Goal: Transaction & Acquisition: Book appointment/travel/reservation

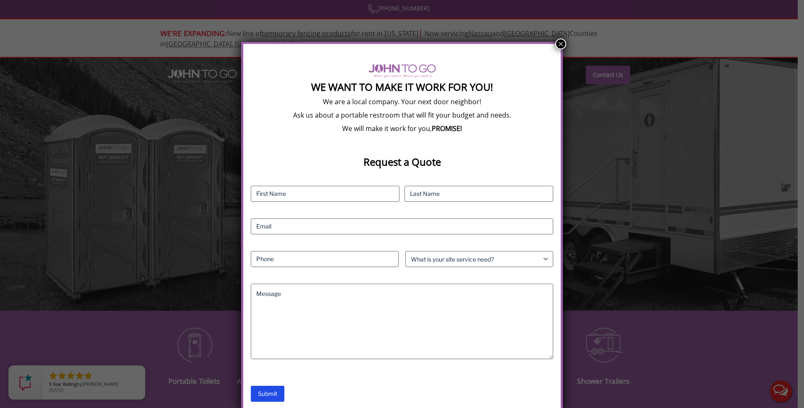
click at [562, 46] on button "×" at bounding box center [560, 44] width 11 height 11
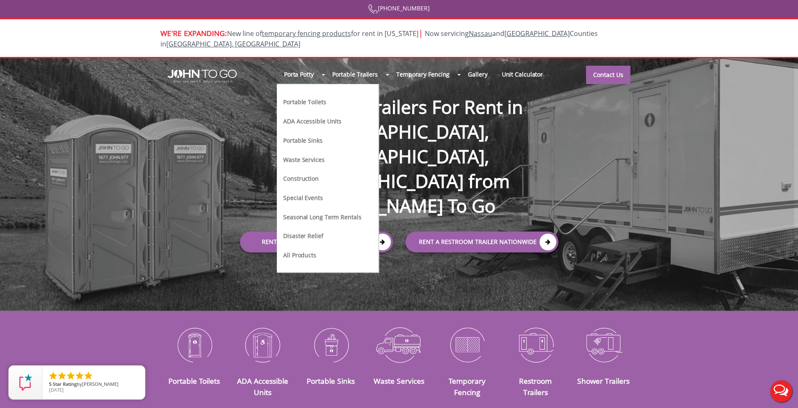
click at [282, 97] on link "Portable Toilets" at bounding box center [304, 101] width 44 height 9
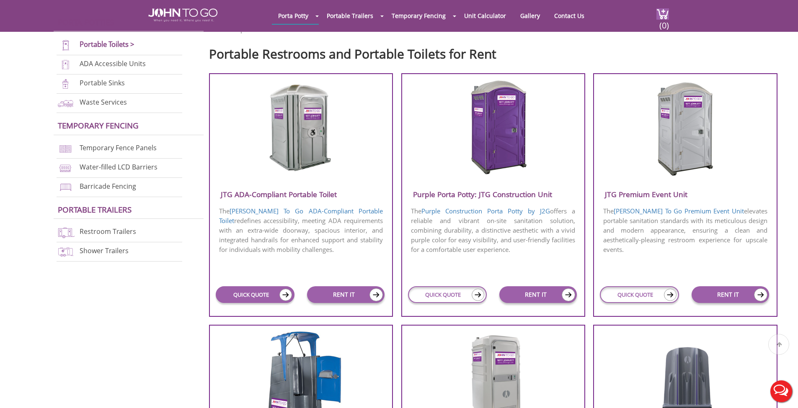
scroll to position [282, 0]
click at [256, 297] on link "QUICK QUOTE" at bounding box center [255, 294] width 79 height 17
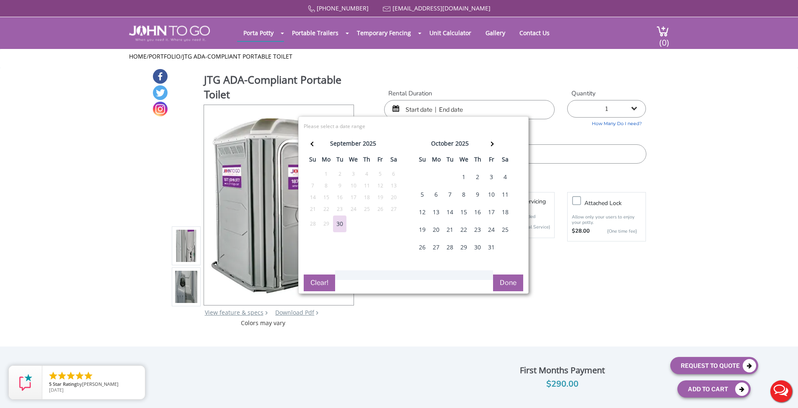
click at [473, 209] on div "16" at bounding box center [477, 212] width 13 height 17
click at [489, 210] on div "17" at bounding box center [491, 212] width 13 height 17
click at [449, 230] on div "21" at bounding box center [449, 230] width 13 height 17
click at [463, 229] on div "22" at bounding box center [463, 230] width 13 height 17
type input "10/21/2025 to 10/22/2025"
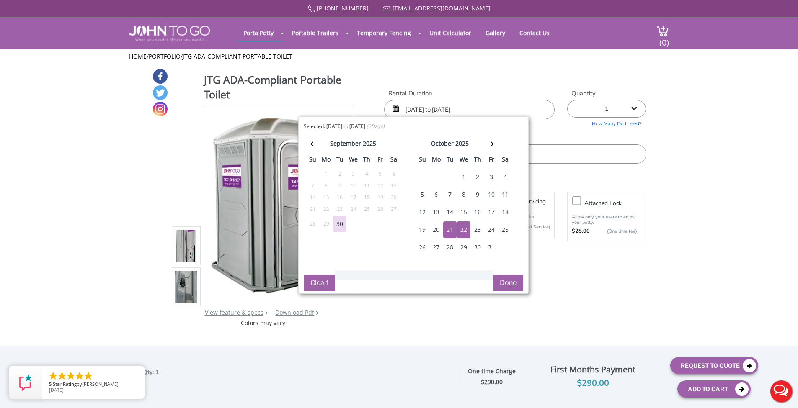
click at [488, 81] on div "JTG ADA-Compliant Portable Toilet View feature & specs Download Pdf Product PDF…" at bounding box center [399, 197] width 494 height 259
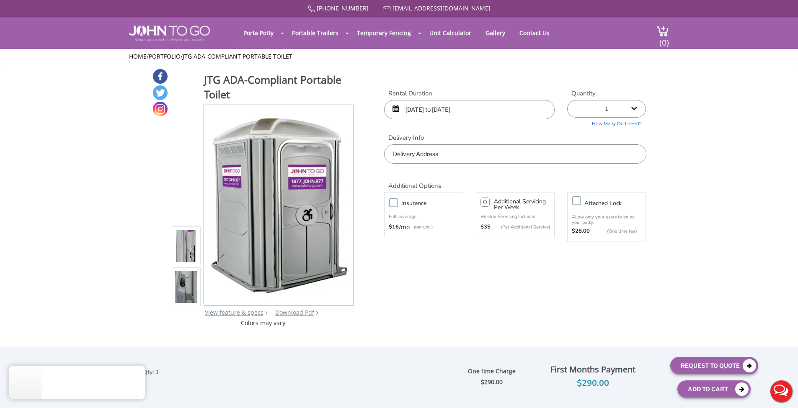
click at [439, 157] on input "text" at bounding box center [515, 153] width 262 height 19
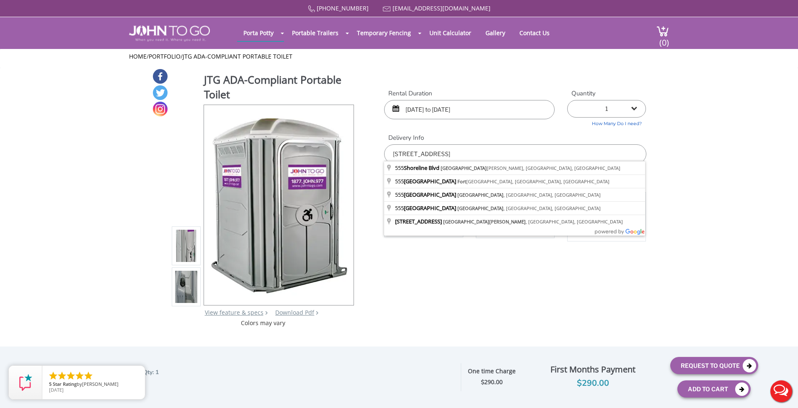
type input "555 Shoreline Blvd, North Fort Myers, FL, USA"
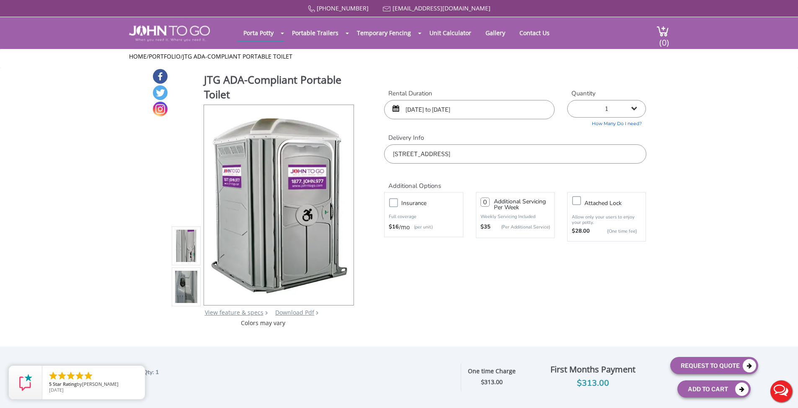
click at [475, 173] on h2 "Additional Options" at bounding box center [515, 181] width 262 height 18
click at [397, 201] on label "Insurance" at bounding box center [432, 203] width 70 height 10
click at [0, 0] on input "Insurance" at bounding box center [0, 0] width 0 height 0
click at [397, 201] on label "Insurance" at bounding box center [432, 203] width 70 height 10
click at [0, 0] on input "Insurance" at bounding box center [0, 0] width 0 height 0
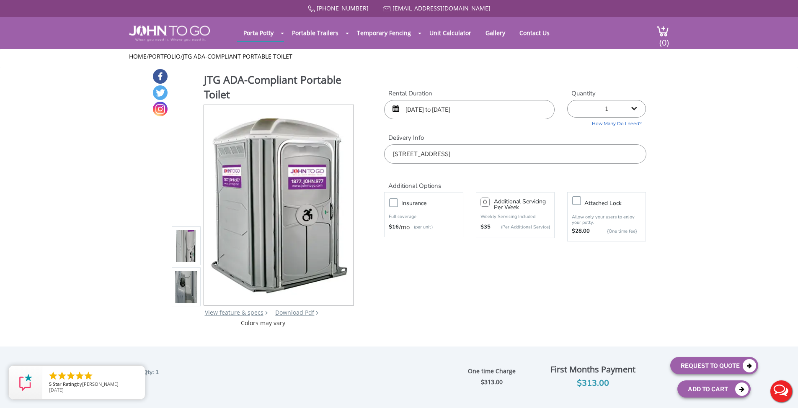
click at [488, 182] on h2 "Additional Options" at bounding box center [515, 181] width 262 height 18
click at [703, 366] on button "Request To Quote" at bounding box center [714, 365] width 88 height 17
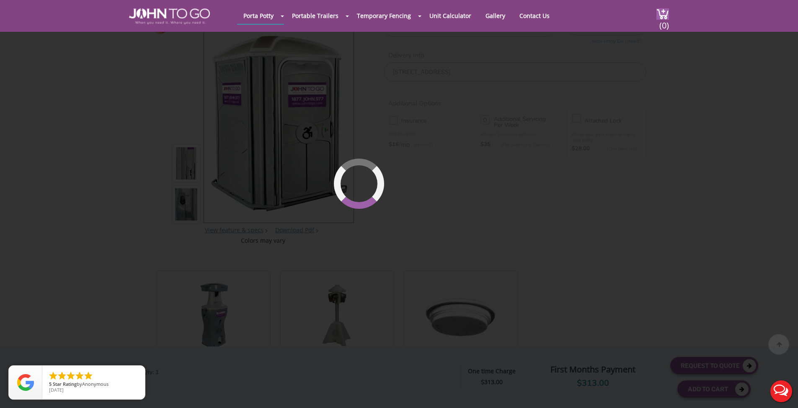
scroll to position [86, 0]
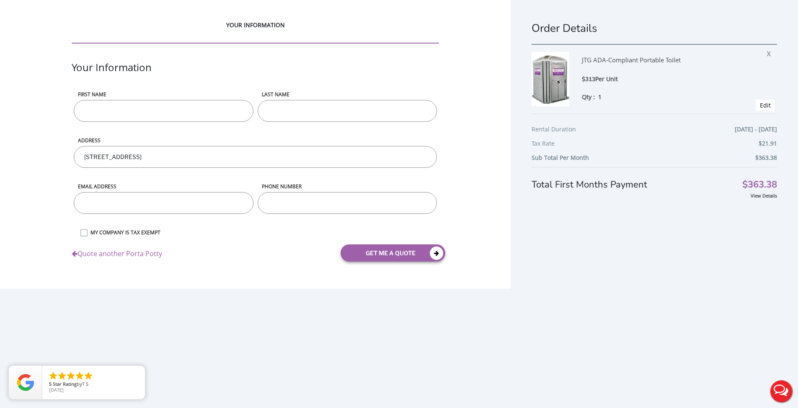
click at [113, 255] on link "Quote another Porta Potty" at bounding box center [117, 252] width 90 height 14
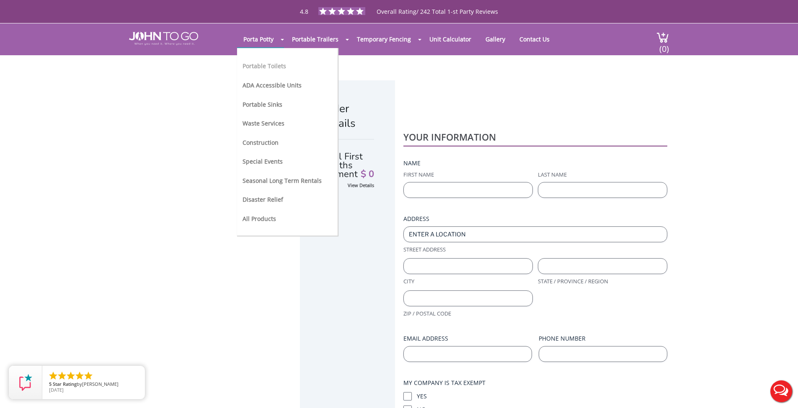
click at [257, 66] on link "Portable Toilets" at bounding box center [265, 66] width 44 height 8
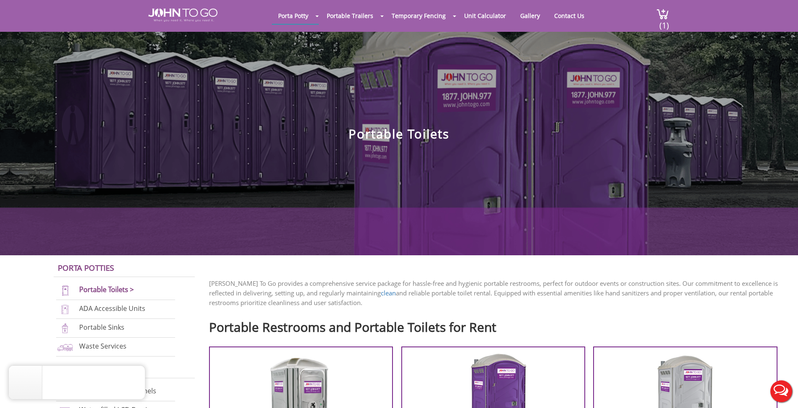
click at [185, 14] on div at bounding box center [399, 204] width 798 height 408
click at [188, 15] on div at bounding box center [399, 204] width 798 height 408
click at [188, 14] on img at bounding box center [182, 14] width 69 height 13
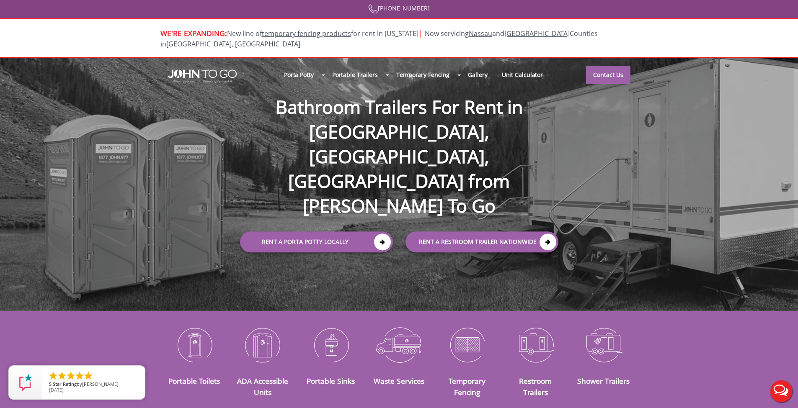
click at [625, 143] on div "Porta Potty Portable Toilets ADA Accessible Units Portable Sinks Waste Services…" at bounding box center [399, 184] width 798 height 253
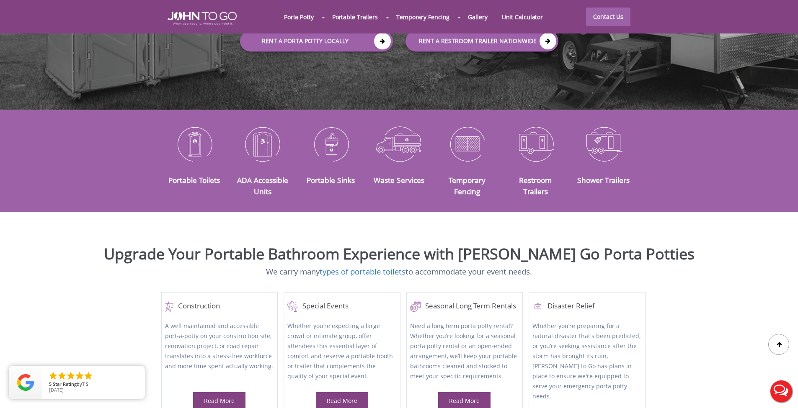
scroll to position [302, 0]
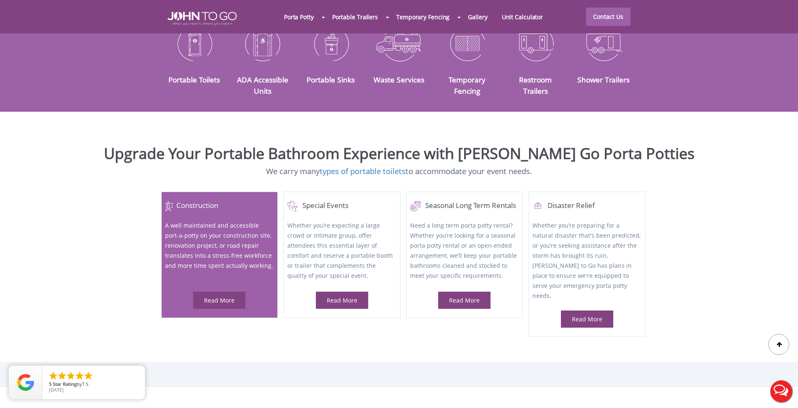
click at [217, 305] on div "Read More" at bounding box center [219, 300] width 52 height 17
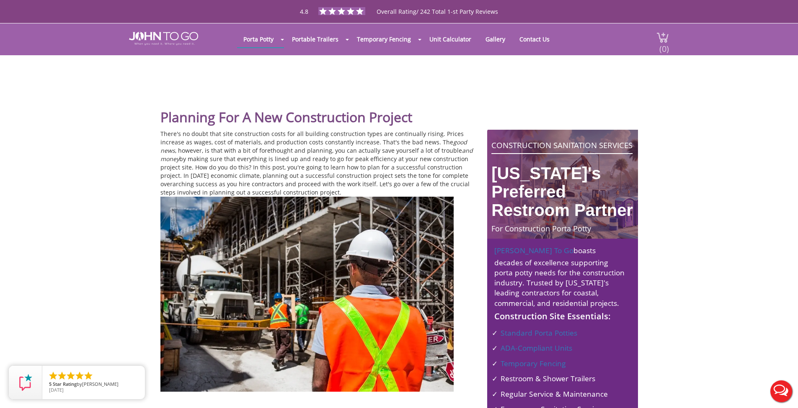
click at [656, 41] on img at bounding box center [662, 37] width 13 height 11
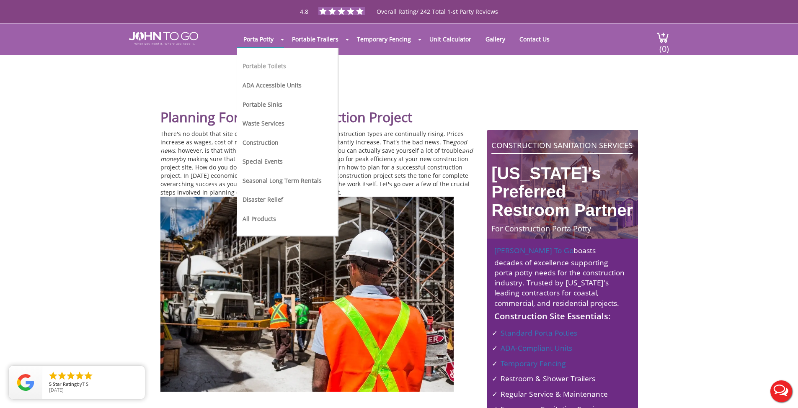
click at [264, 64] on link "Portable Toilets" at bounding box center [265, 66] width 44 height 8
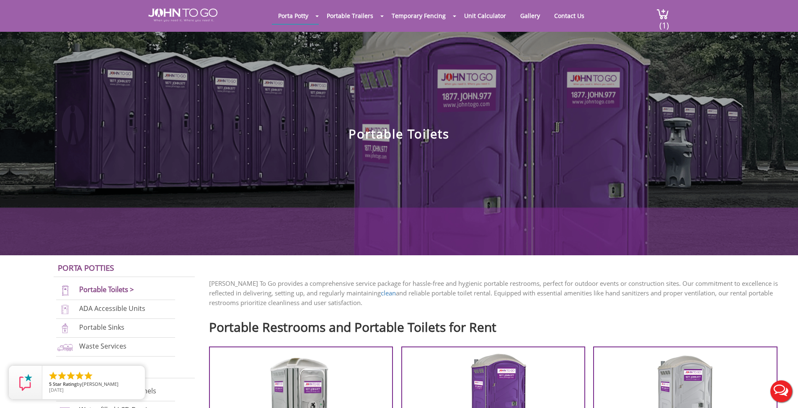
click at [497, 153] on section "Porta Potty Portable Toilets ADA Accessible Units Portable Sinks Waste Services…" at bounding box center [399, 127] width 798 height 255
